Goal: Information Seeking & Learning: Learn about a topic

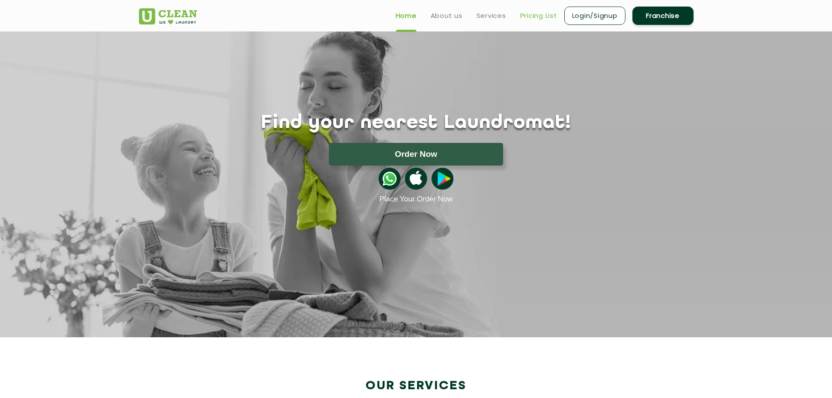
click at [533, 13] on link "Pricing List" at bounding box center [538, 15] width 37 height 10
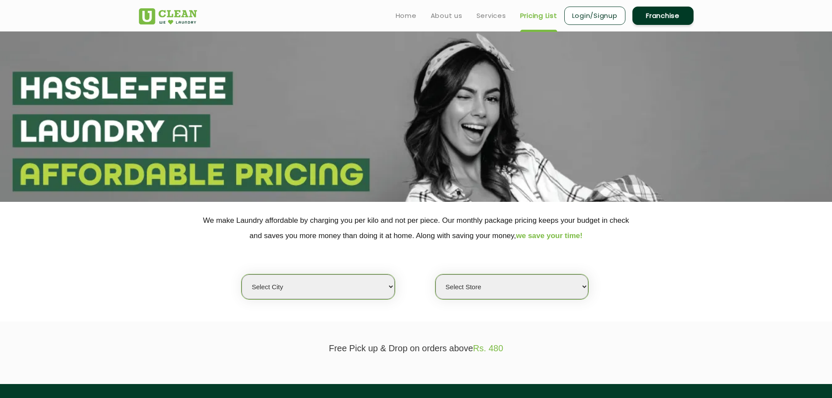
click at [374, 286] on select "Select city [GEOGRAPHIC_DATA] [GEOGRAPHIC_DATA] [GEOGRAPHIC_DATA] [GEOGRAPHIC_D…" at bounding box center [318, 286] width 153 height 25
select select "11"
click at [242, 274] on select "Select city [GEOGRAPHIC_DATA] [GEOGRAPHIC_DATA] [GEOGRAPHIC_DATA] [GEOGRAPHIC_D…" at bounding box center [318, 286] width 153 height 25
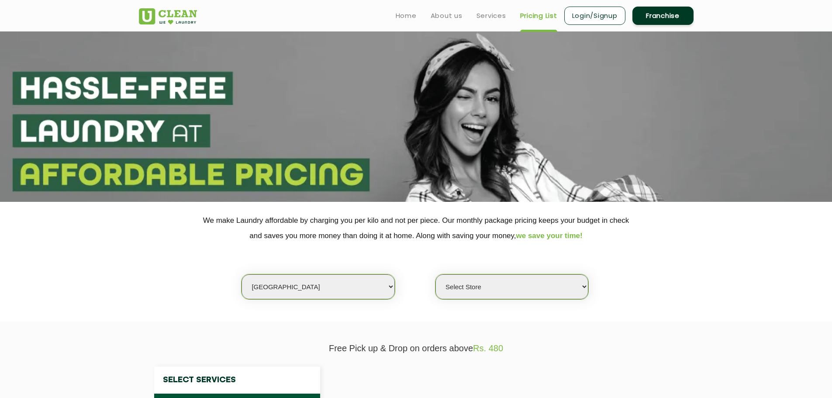
select select "0"
click at [581, 288] on select "Select Store [GEOGRAPHIC_DATA][PERSON_NAME] UClean Navalur UClean Chitlapakkam …" at bounding box center [512, 286] width 153 height 25
click at [733, 301] on section "We make Laundry affordable by charging you per kilo and not per piece. Our mont…" at bounding box center [416, 262] width 832 height 120
click at [166, 268] on div "Select city [GEOGRAPHIC_DATA] [GEOGRAPHIC_DATA] [GEOGRAPHIC_DATA] [GEOGRAPHIC_D…" at bounding box center [416, 271] width 568 height 56
